Goal: Book appointment/travel/reservation

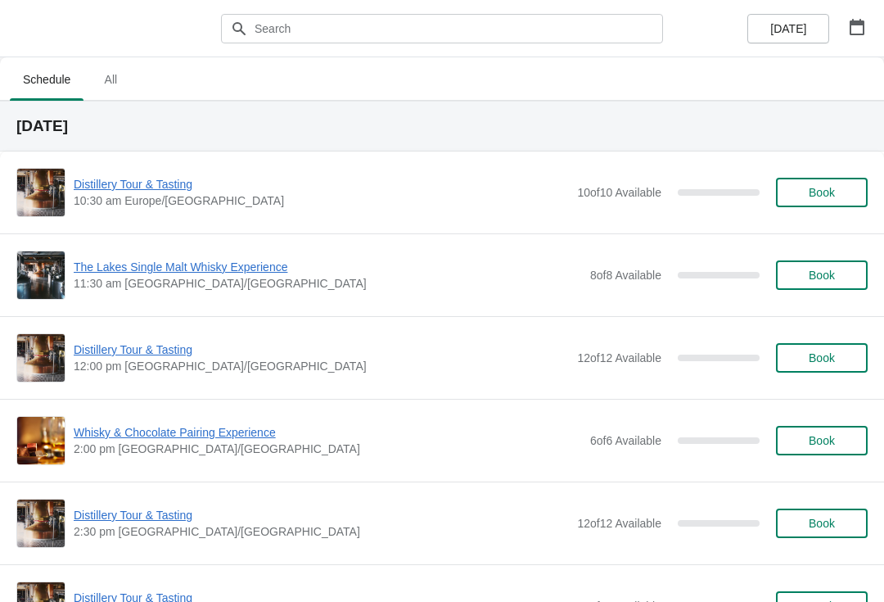
click at [864, 28] on icon "button" at bounding box center [857, 27] width 15 height 16
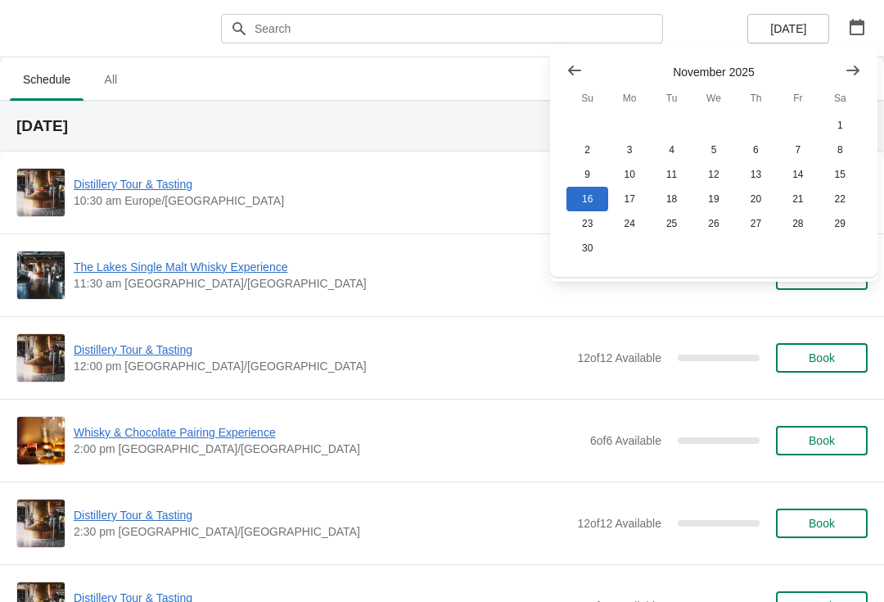
click at [574, 61] on button "Show previous month, October 2025" at bounding box center [574, 70] width 29 height 29
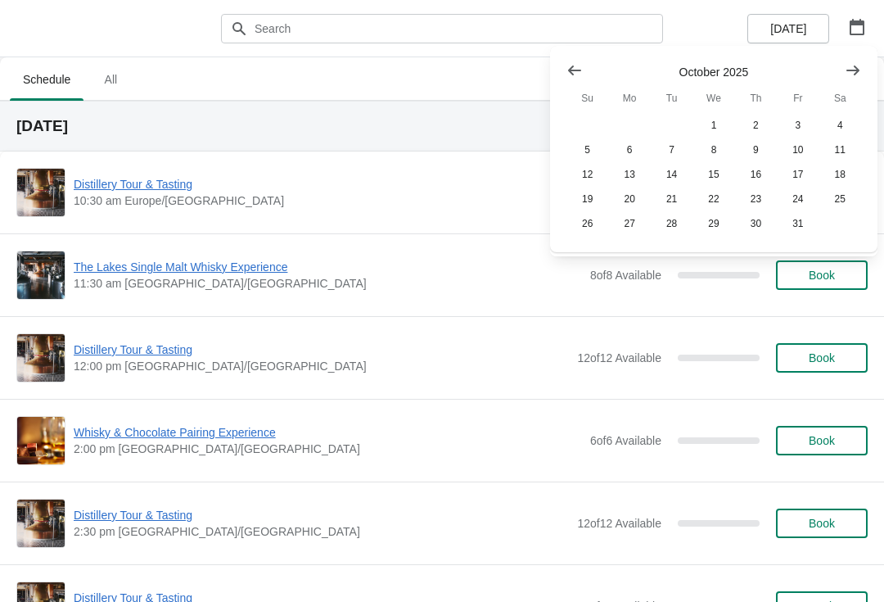
click at [841, 202] on button "25" at bounding box center [840, 199] width 42 height 25
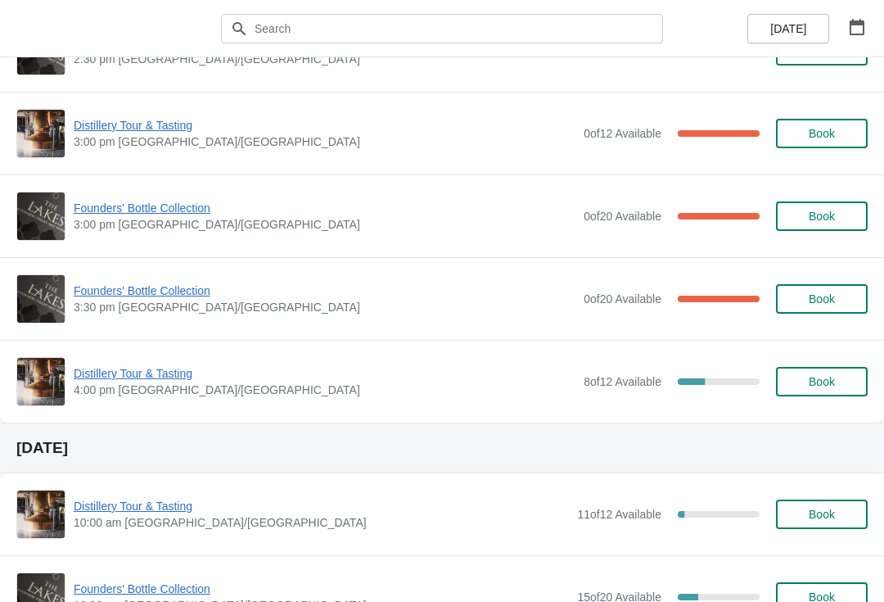
scroll to position [1325, 0]
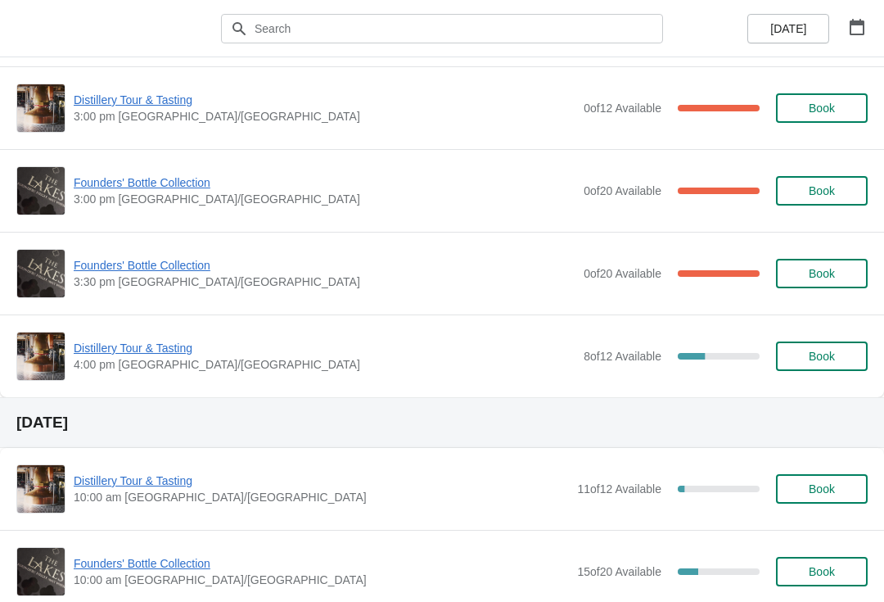
click at [196, 189] on span "Founders' Bottle Collection" at bounding box center [325, 182] width 502 height 16
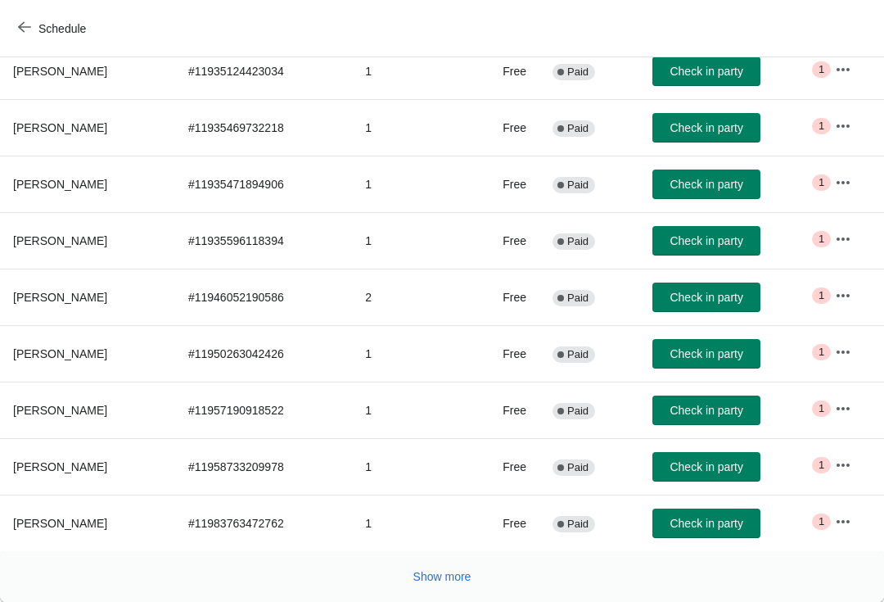
scroll to position [269, 0]
click at [431, 571] on span "Show more" at bounding box center [442, 576] width 58 height 13
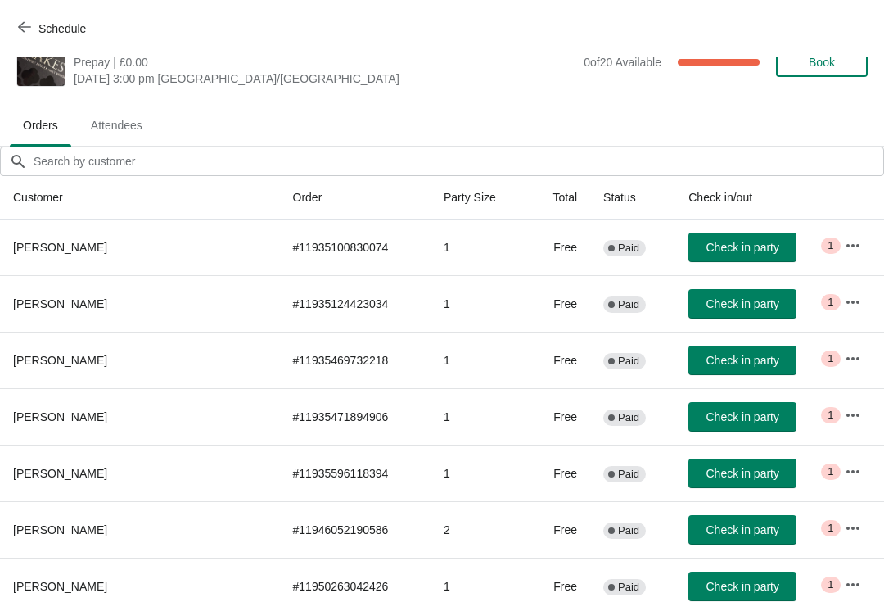
scroll to position [35, 0]
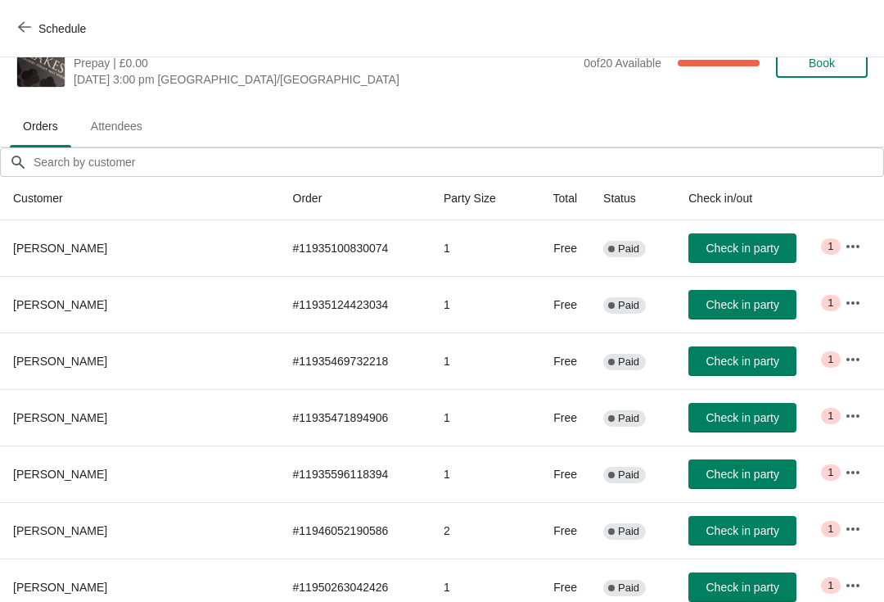
click at [38, 22] on span "Schedule" at bounding box center [61, 28] width 47 height 13
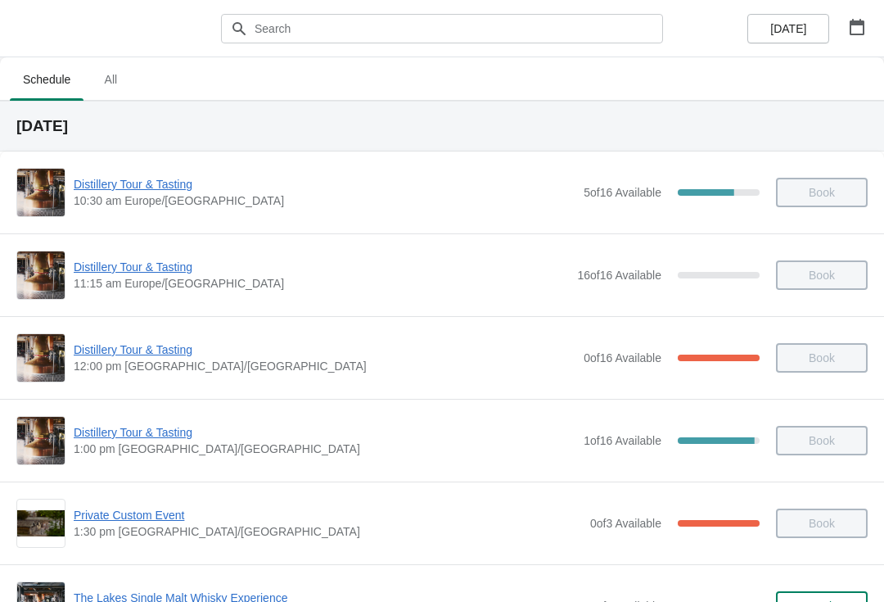
click at [853, 28] on icon "button" at bounding box center [857, 27] width 16 height 16
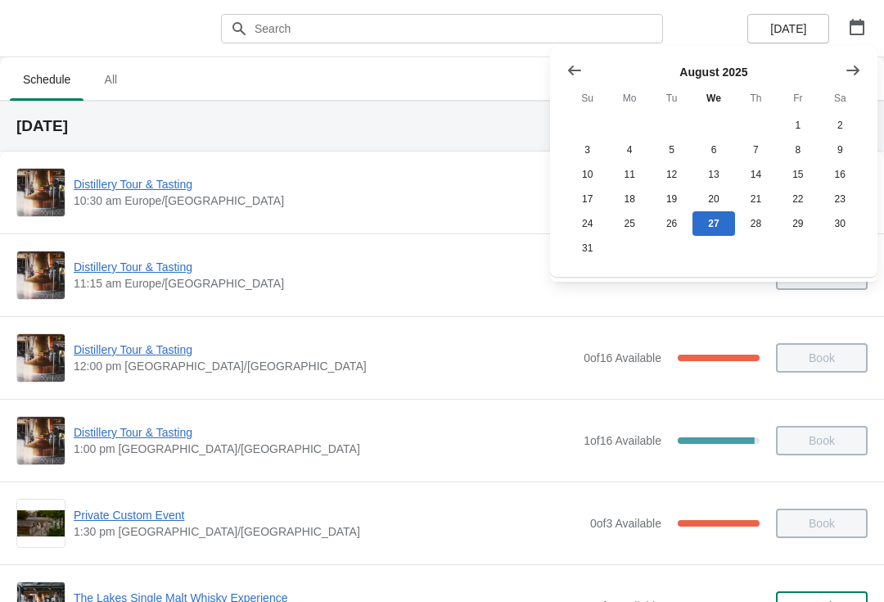
click at [848, 69] on icon "Show next month, September 2025" at bounding box center [853, 70] width 16 height 16
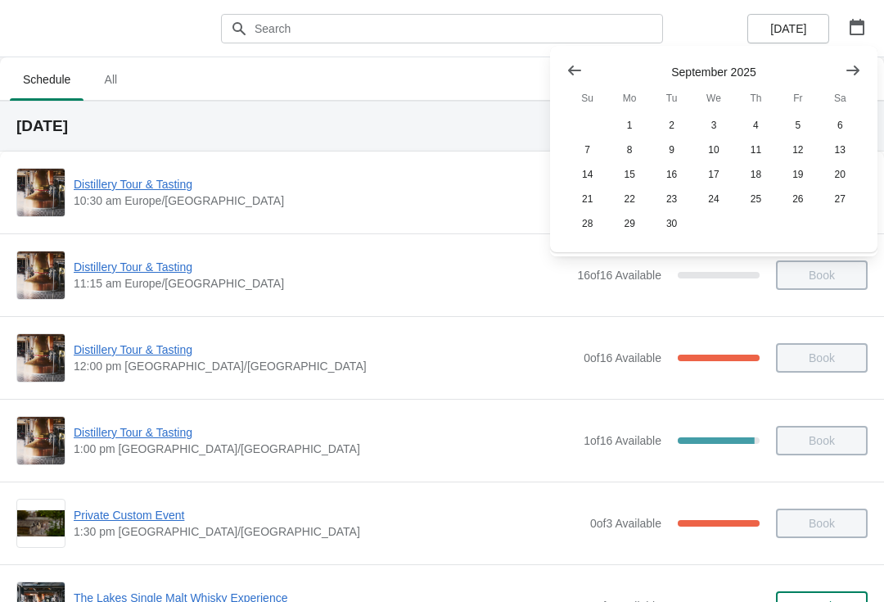
click at [854, 74] on icon "Show next month, October 2025" at bounding box center [853, 70] width 16 height 16
click at [830, 205] on button "25" at bounding box center [840, 199] width 42 height 25
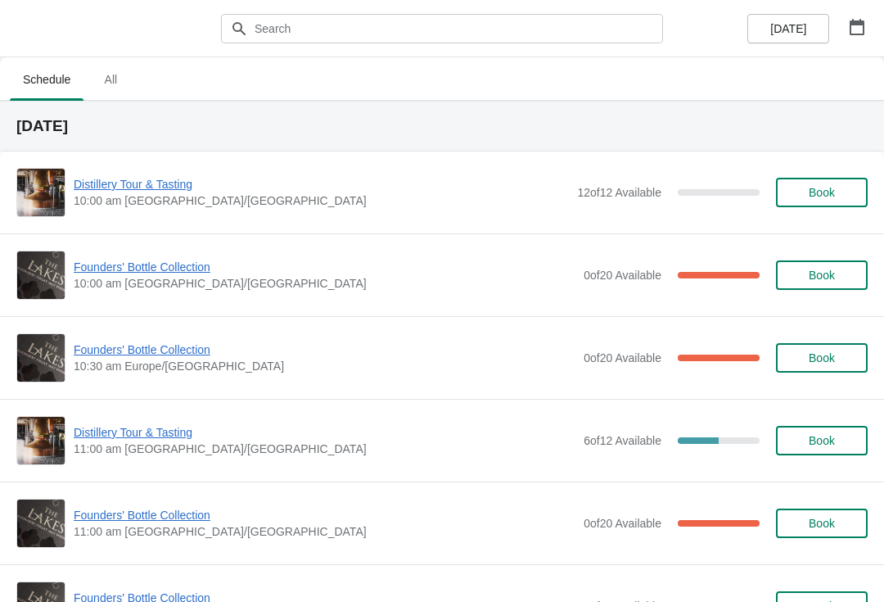
click at [151, 266] on span "Founders' Bottle Collection" at bounding box center [325, 267] width 502 height 16
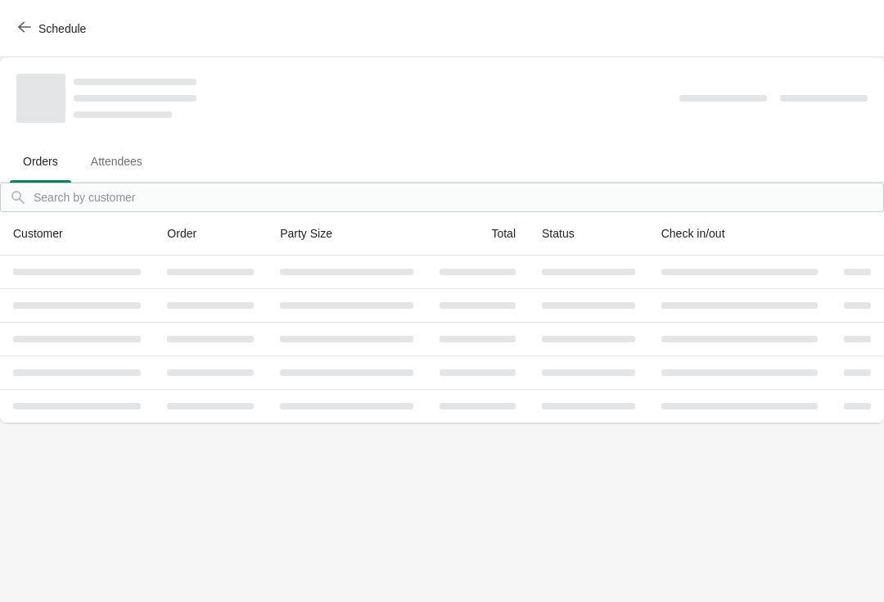
click at [46, 26] on span "Schedule" at bounding box center [61, 28] width 47 height 13
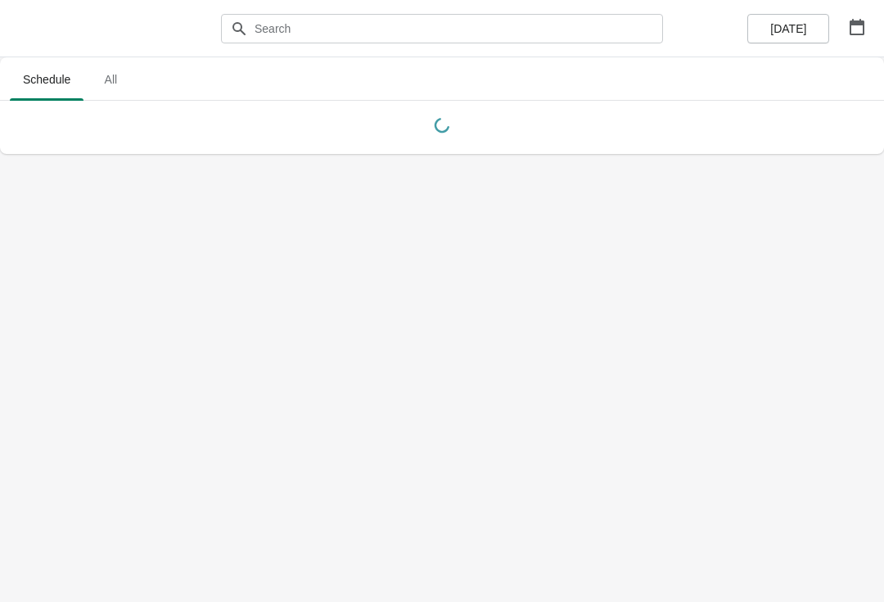
click at [855, 24] on icon "button" at bounding box center [857, 27] width 15 height 16
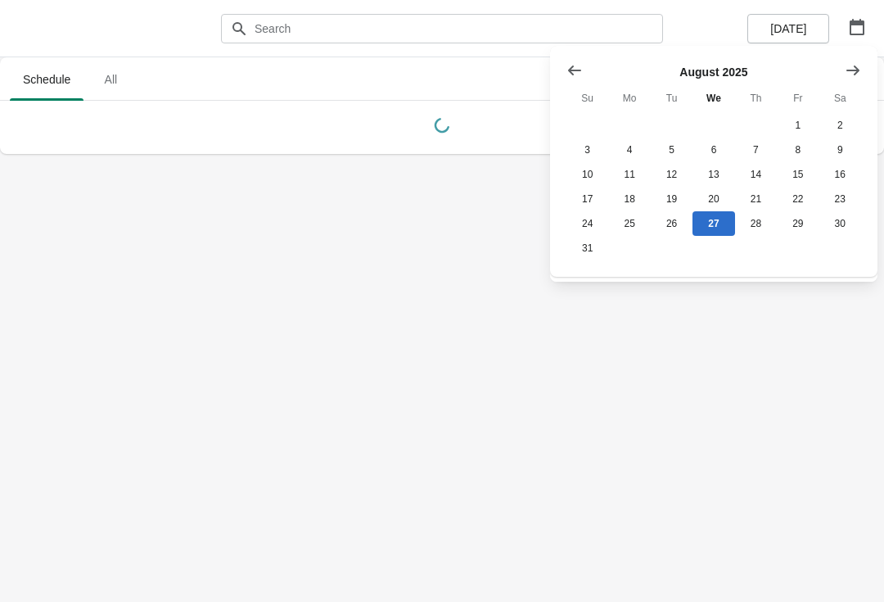
click at [862, 70] on button "Show next month, September 2025" at bounding box center [852, 70] width 29 height 29
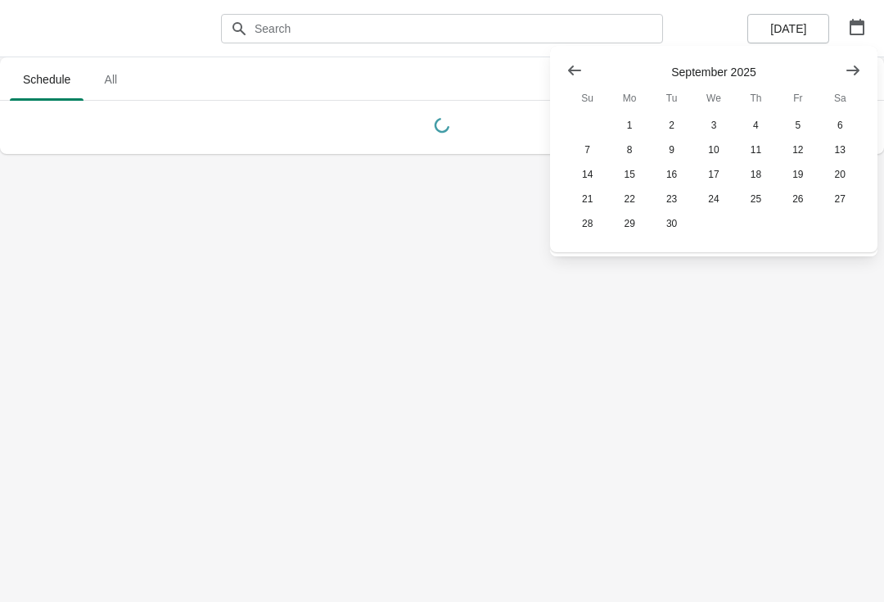
click at [860, 71] on icon "Show next month, October 2025" at bounding box center [853, 70] width 16 height 16
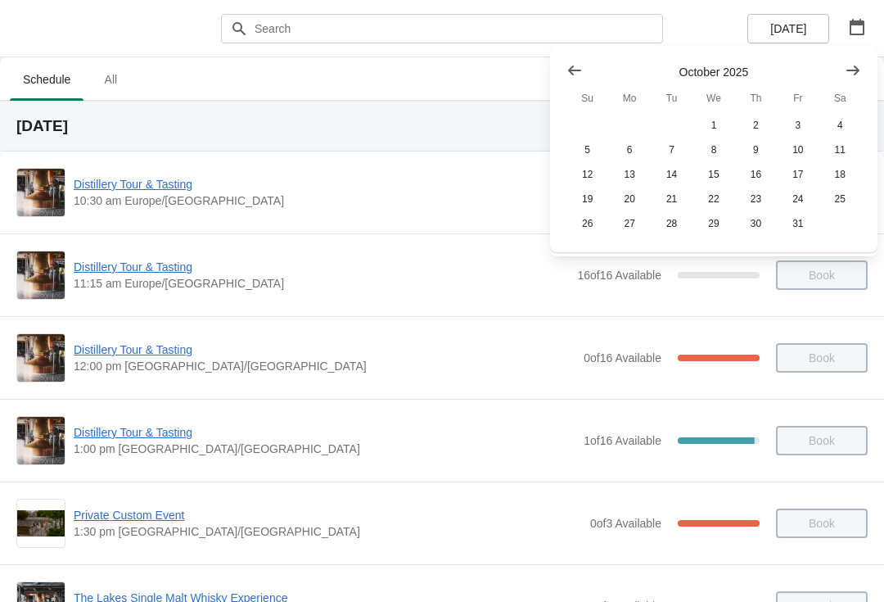
click at [840, 206] on button "25" at bounding box center [840, 199] width 42 height 25
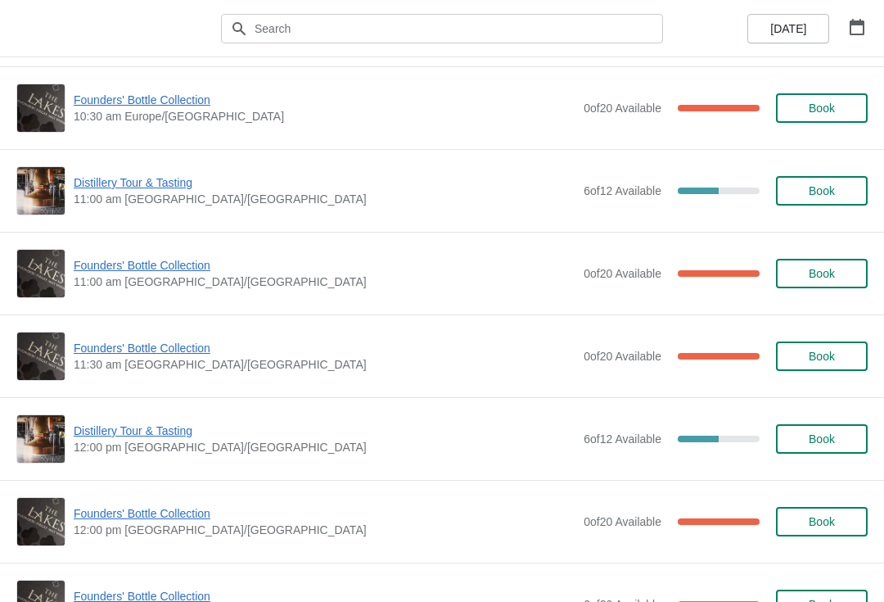
scroll to position [251, 0]
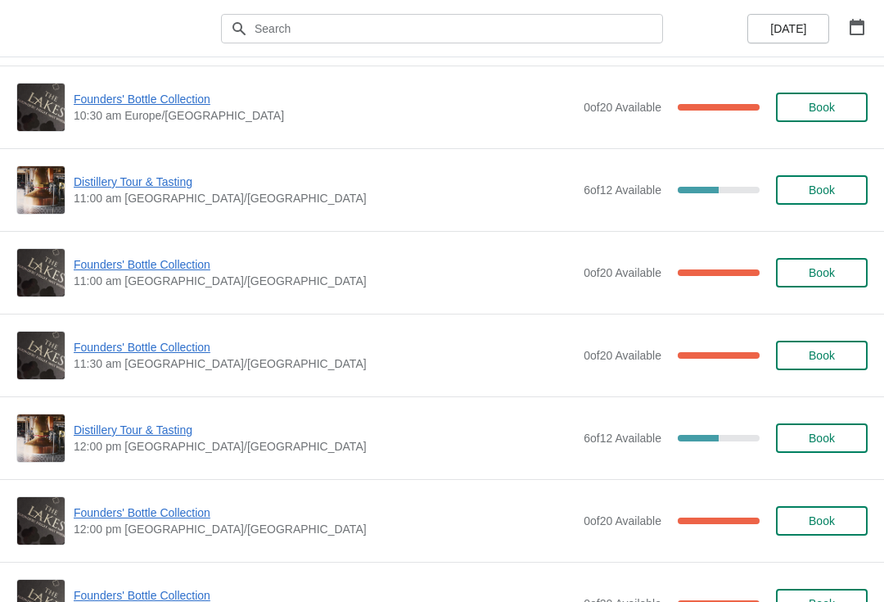
click at [169, 265] on span "Founders' Bottle Collection" at bounding box center [325, 264] width 502 height 16
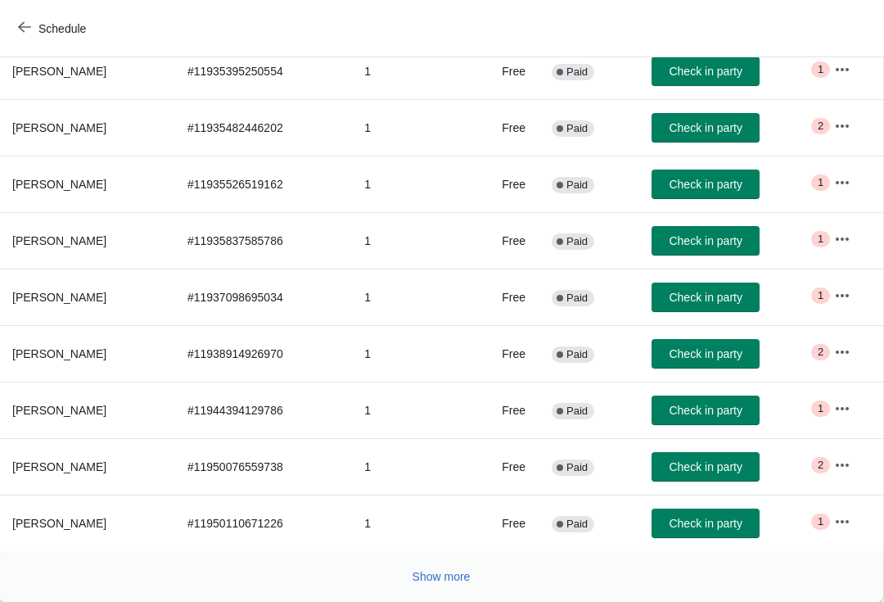
scroll to position [269, 1]
click at [443, 575] on span "Show more" at bounding box center [442, 576] width 58 height 13
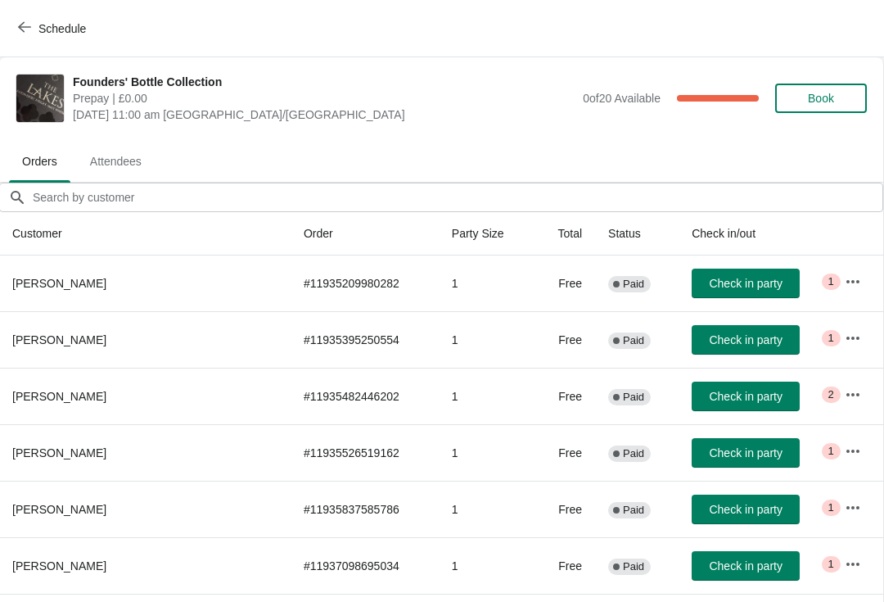
scroll to position [0, 1]
click at [837, 90] on button "Book" at bounding box center [821, 98] width 92 height 29
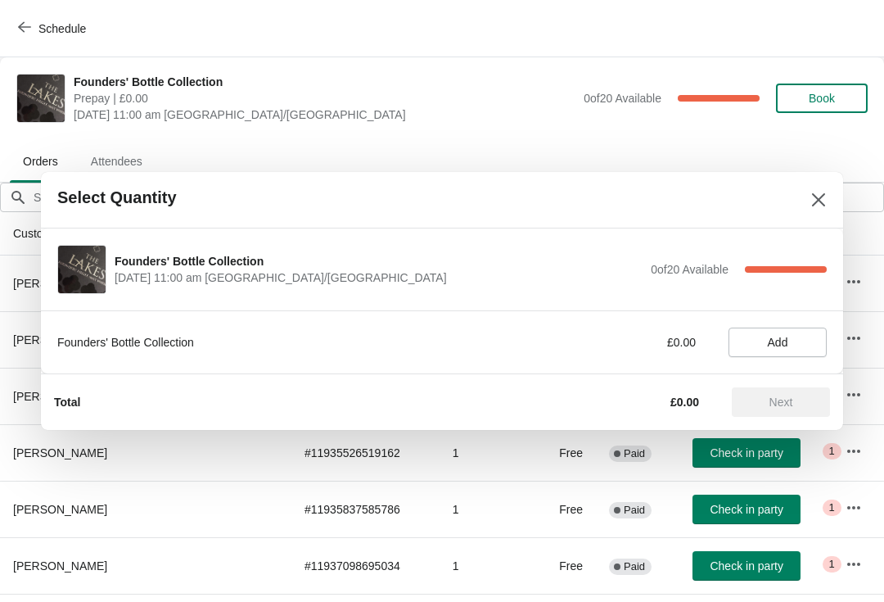
click at [765, 341] on span "Add" at bounding box center [778, 342] width 70 height 13
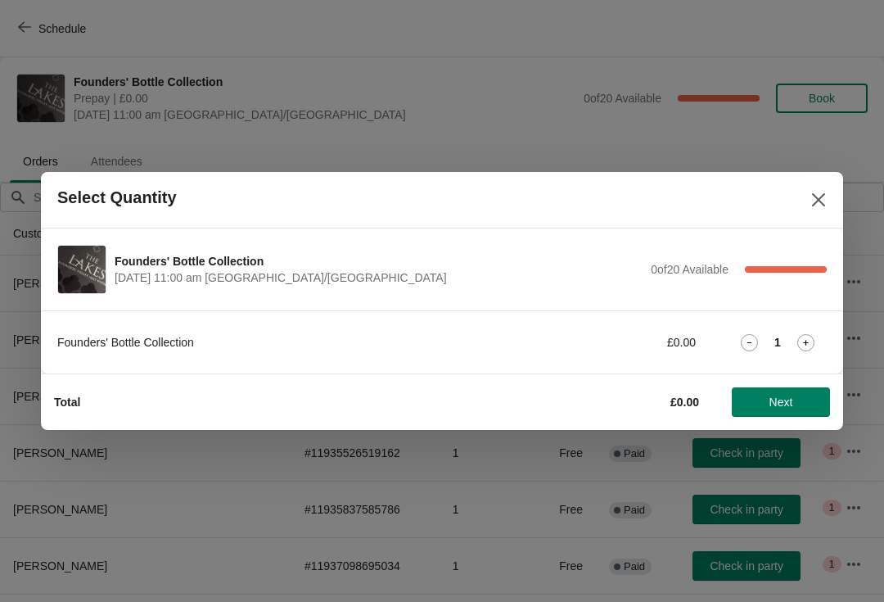
click at [776, 390] on button "Next" at bounding box center [781, 401] width 98 height 29
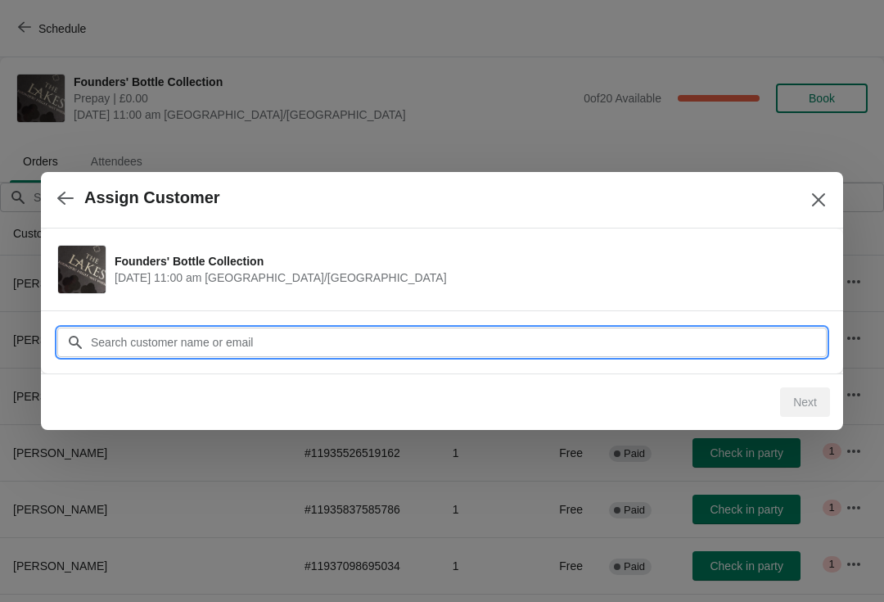
click at [675, 344] on input "Customer" at bounding box center [458, 341] width 737 height 29
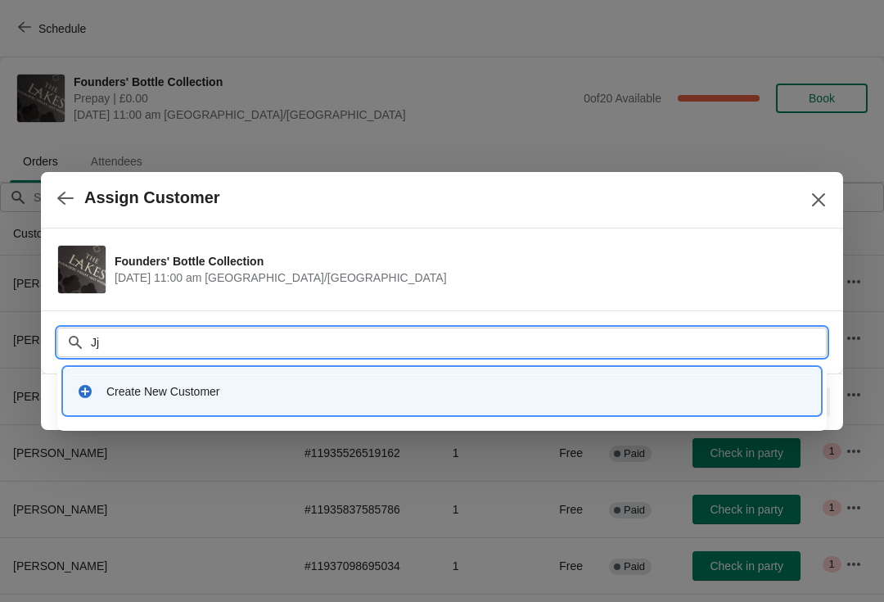
type input "J"
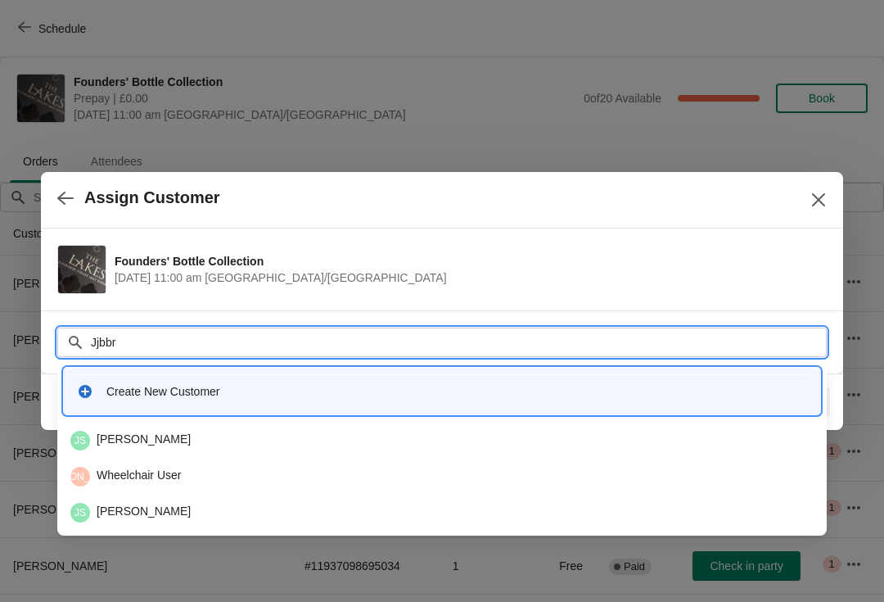
type input "Jjbbri"
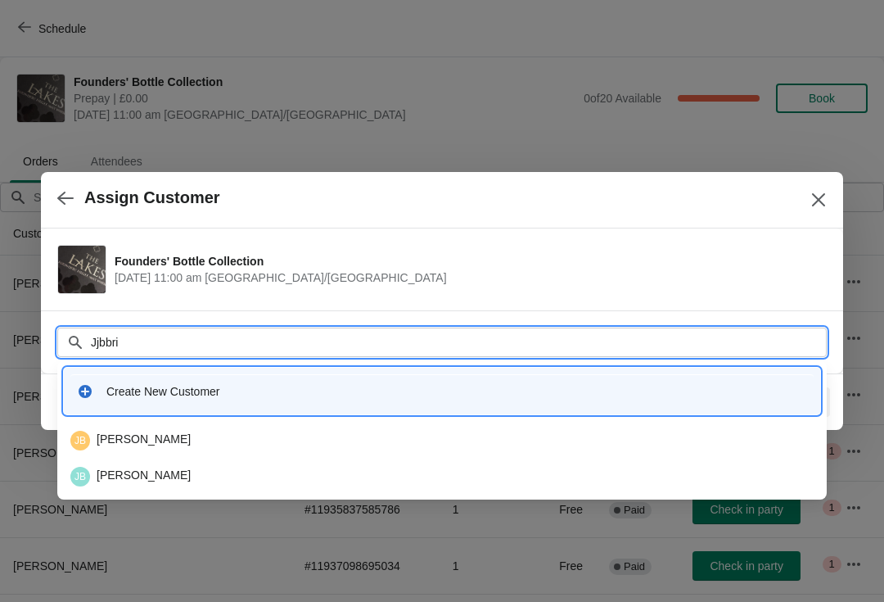
click at [169, 444] on div "[PERSON_NAME]" at bounding box center [441, 441] width 743 height 20
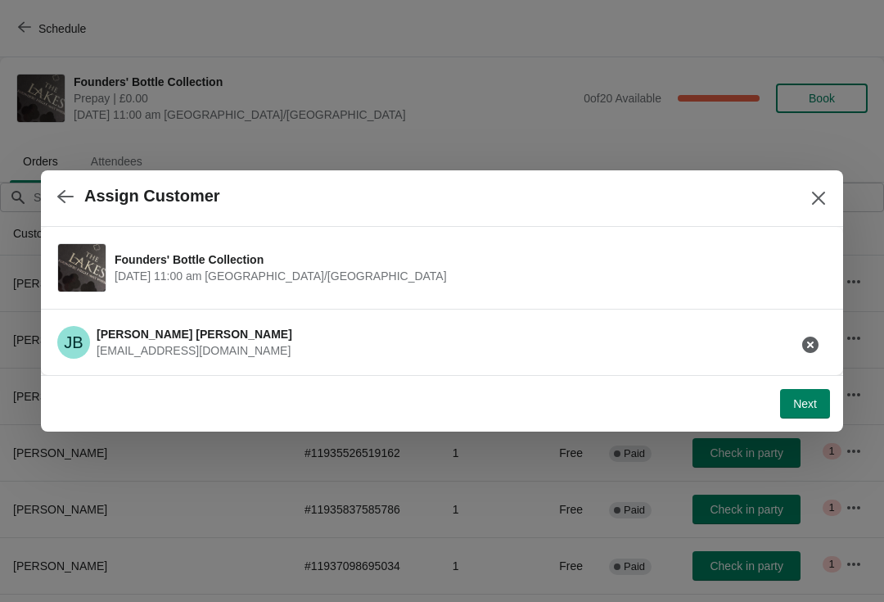
click at [801, 410] on span "Next" at bounding box center [805, 403] width 24 height 13
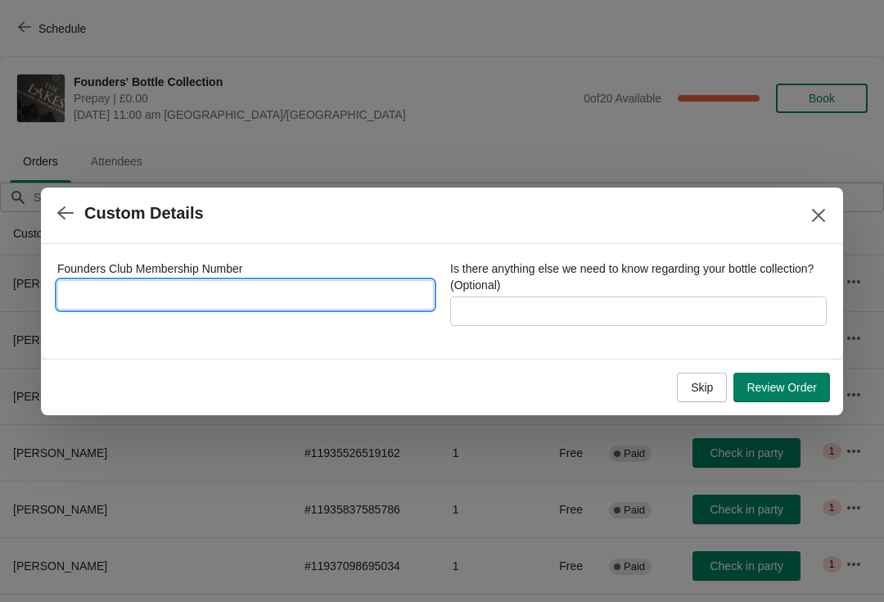
click at [313, 294] on input "Founders Club Membership Number" at bounding box center [245, 294] width 377 height 29
type input "142014"
